Goal: Task Accomplishment & Management: Use online tool/utility

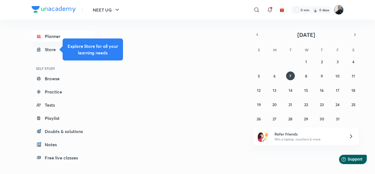
click at [339, 10] on img at bounding box center [338, 9] width 9 height 9
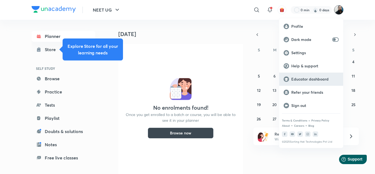
click at [313, 80] on p "Educator dashboard" at bounding box center [314, 79] width 47 height 5
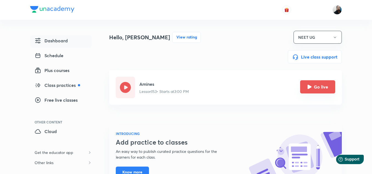
click at [311, 88] on icon "Go live" at bounding box center [310, 87] width 4 height 4
click at [308, 86] on icon "Go live" at bounding box center [310, 87] width 4 height 4
